Goal: Task Accomplishment & Management: Use online tool/utility

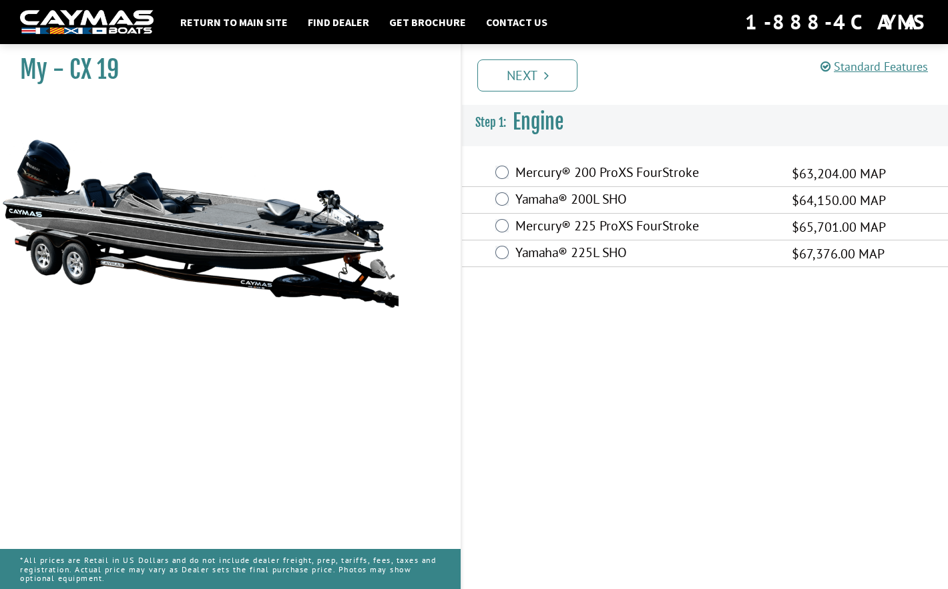
click at [524, 254] on label "Yamaha® 225L SHO" at bounding box center [645, 253] width 260 height 19
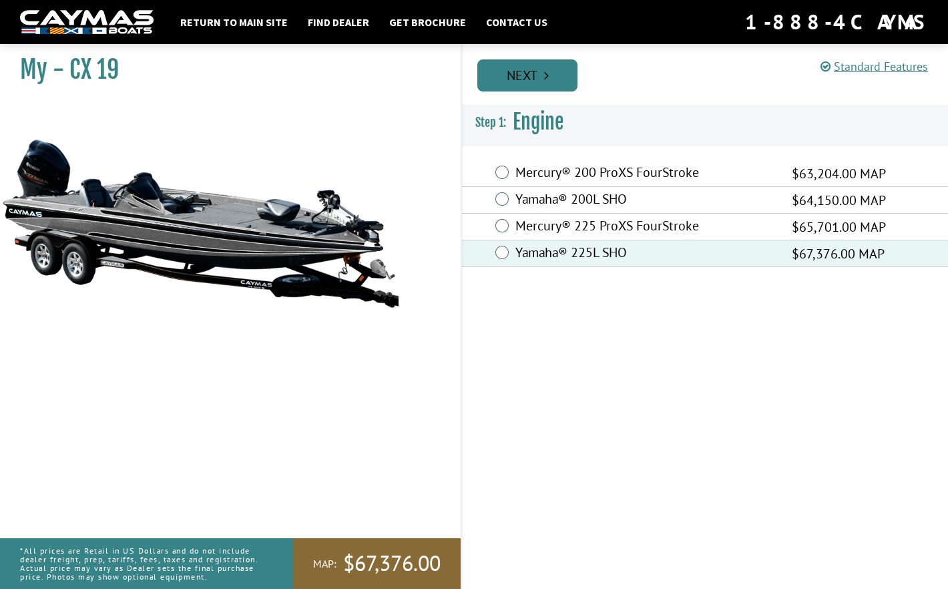
click at [525, 81] on link "Next" at bounding box center [527, 75] width 100 height 32
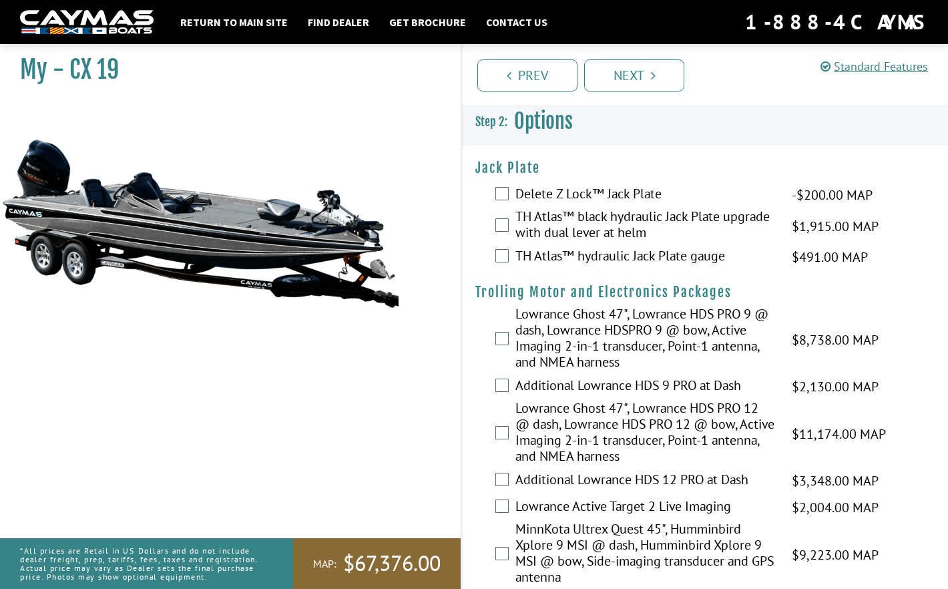
click at [561, 256] on label "TH Atlas™ hydraulic Jack Plate gauge" at bounding box center [645, 257] width 260 height 19
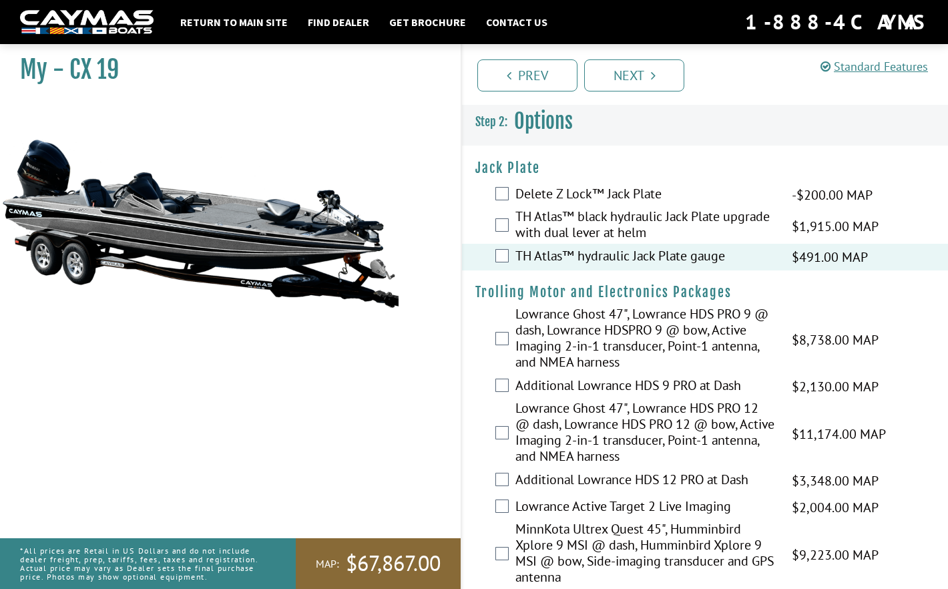
click at [583, 231] on label "TH Atlas™ black hydraulic Jack Plate upgrade with dual lever at helm" at bounding box center [645, 225] width 260 height 35
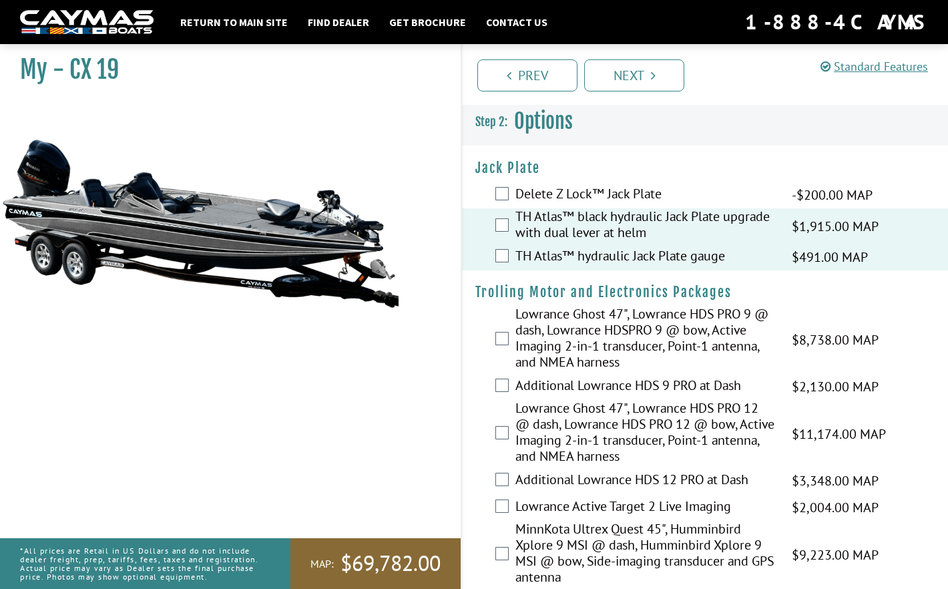
click at [578, 256] on label "TH Atlas™ hydraulic Jack Plate gauge" at bounding box center [645, 257] width 260 height 19
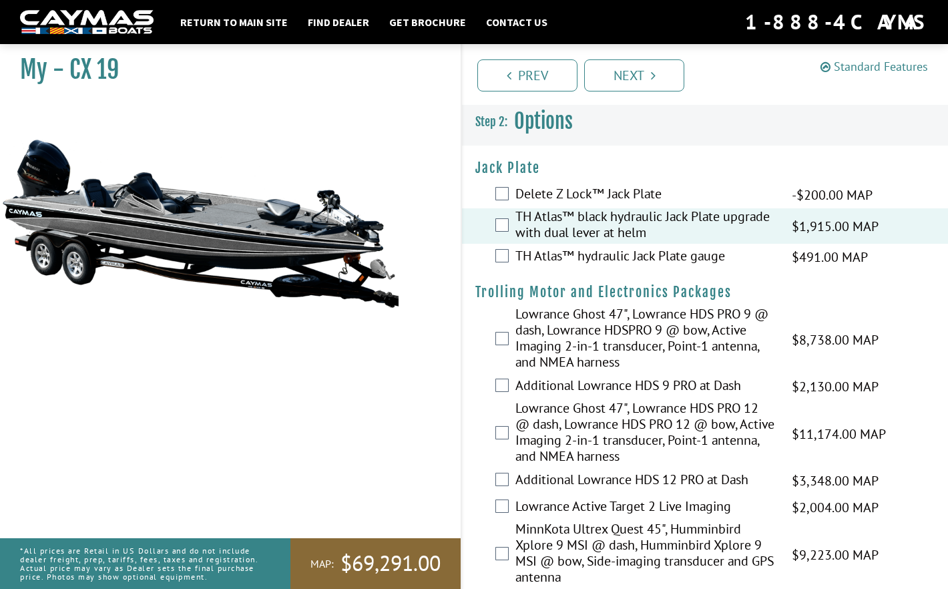
click at [858, 69] on link "Standard Features" at bounding box center [873, 66] width 107 height 15
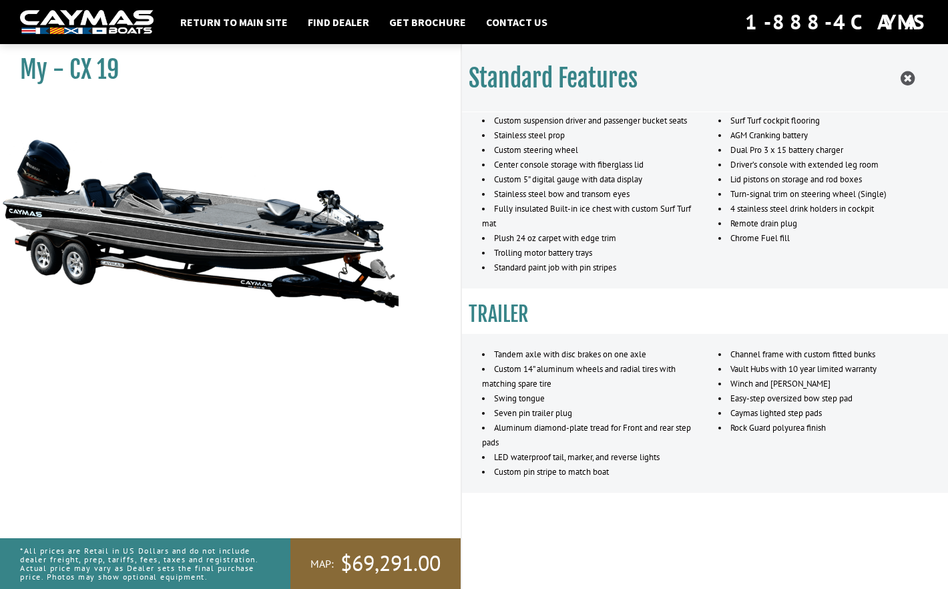
scroll to position [890, 0]
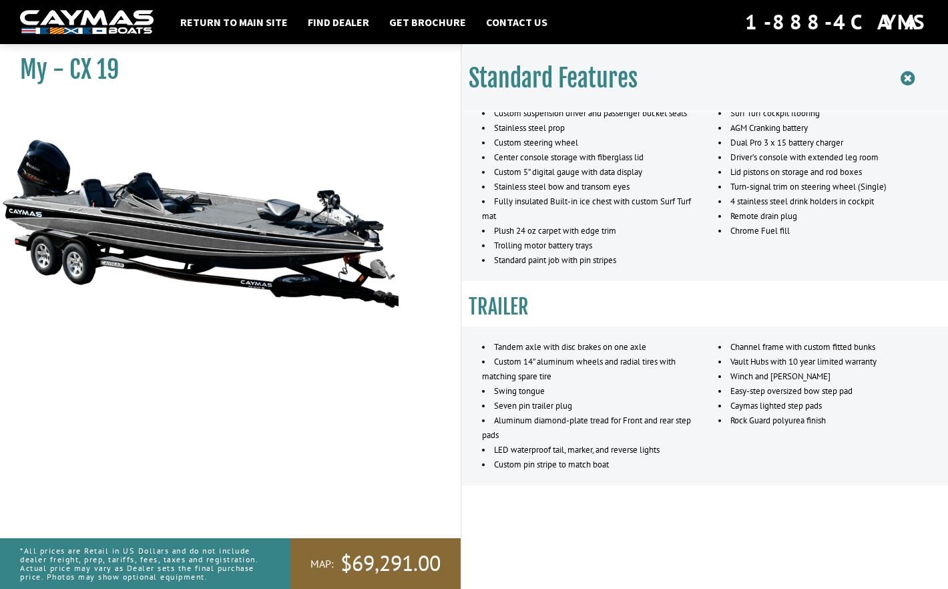
click at [903, 81] on icon at bounding box center [907, 78] width 14 height 17
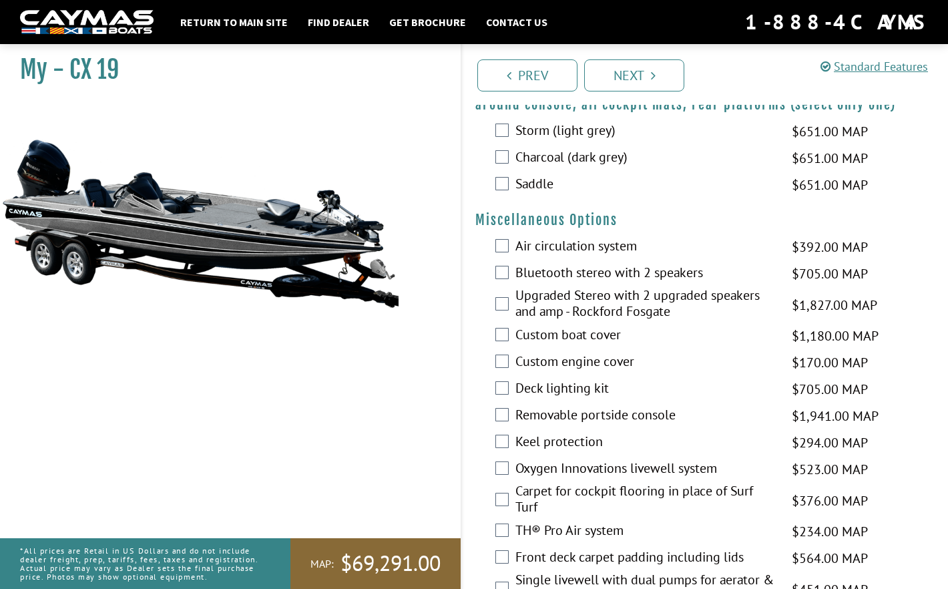
scroll to position [1497, 0]
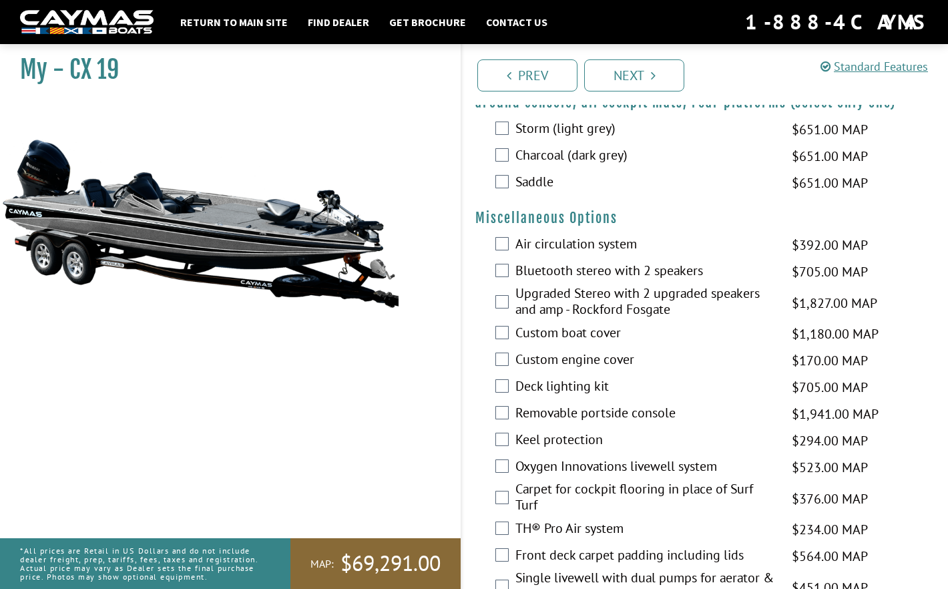
click at [571, 358] on label "Custom engine cover" at bounding box center [645, 360] width 260 height 19
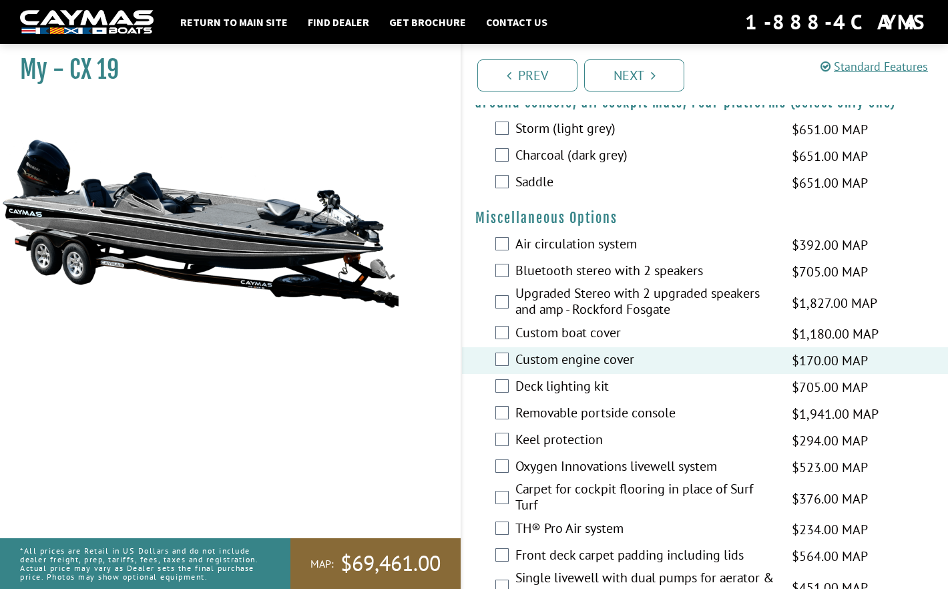
click at [575, 333] on label "Custom boat cover" at bounding box center [645, 333] width 260 height 19
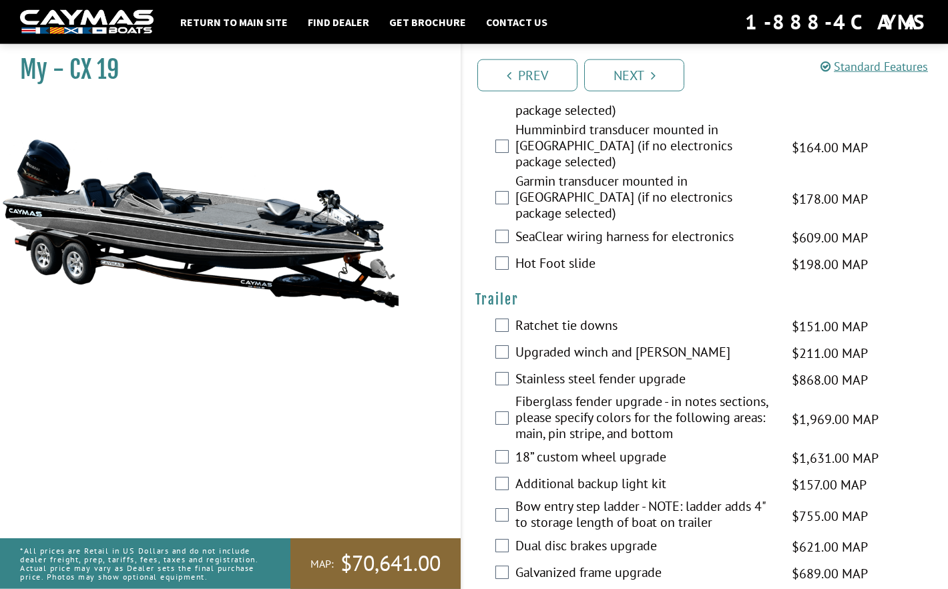
scroll to position [2203, 0]
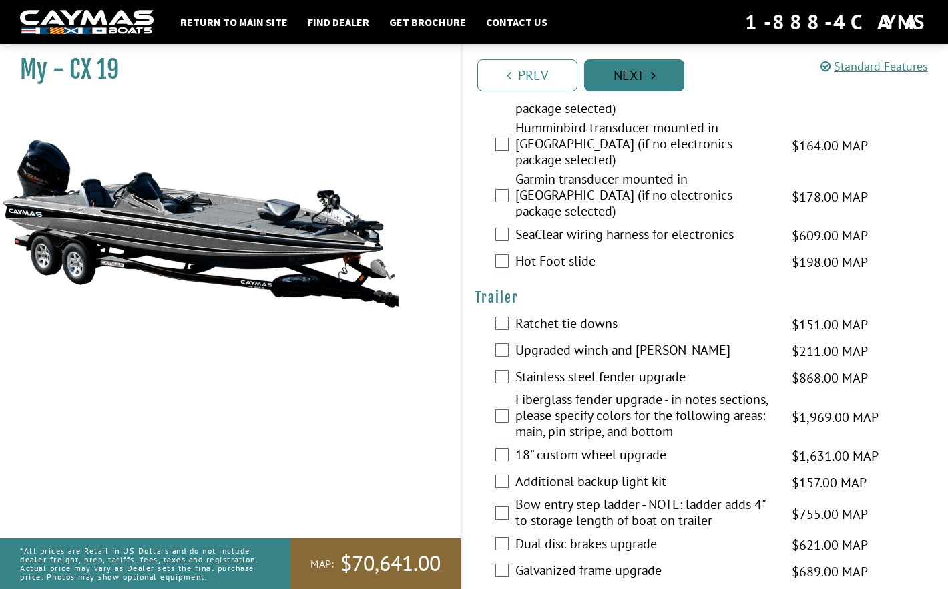
click at [668, 72] on link "Next" at bounding box center [634, 75] width 100 height 32
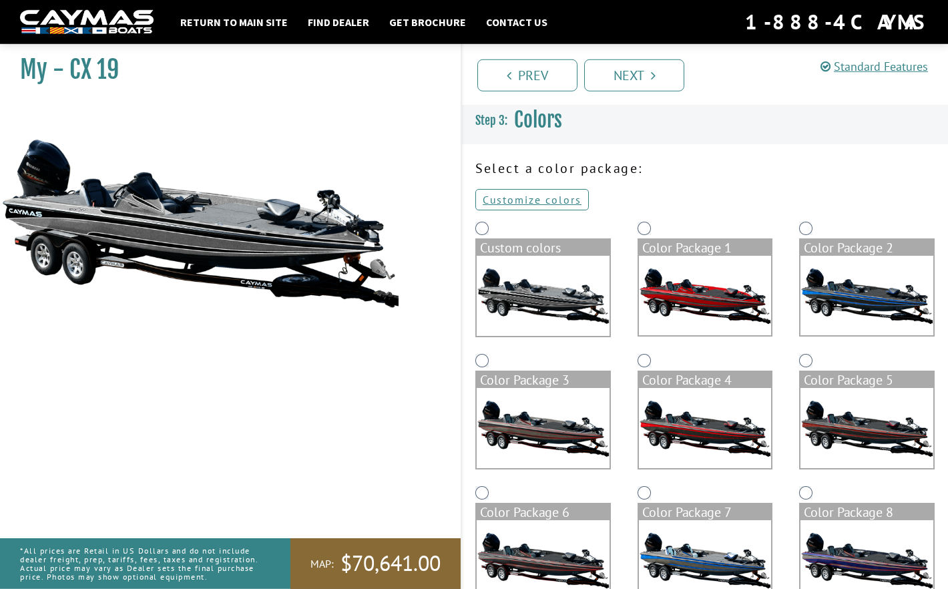
scroll to position [0, 0]
